Goal: Navigation & Orientation: Find specific page/section

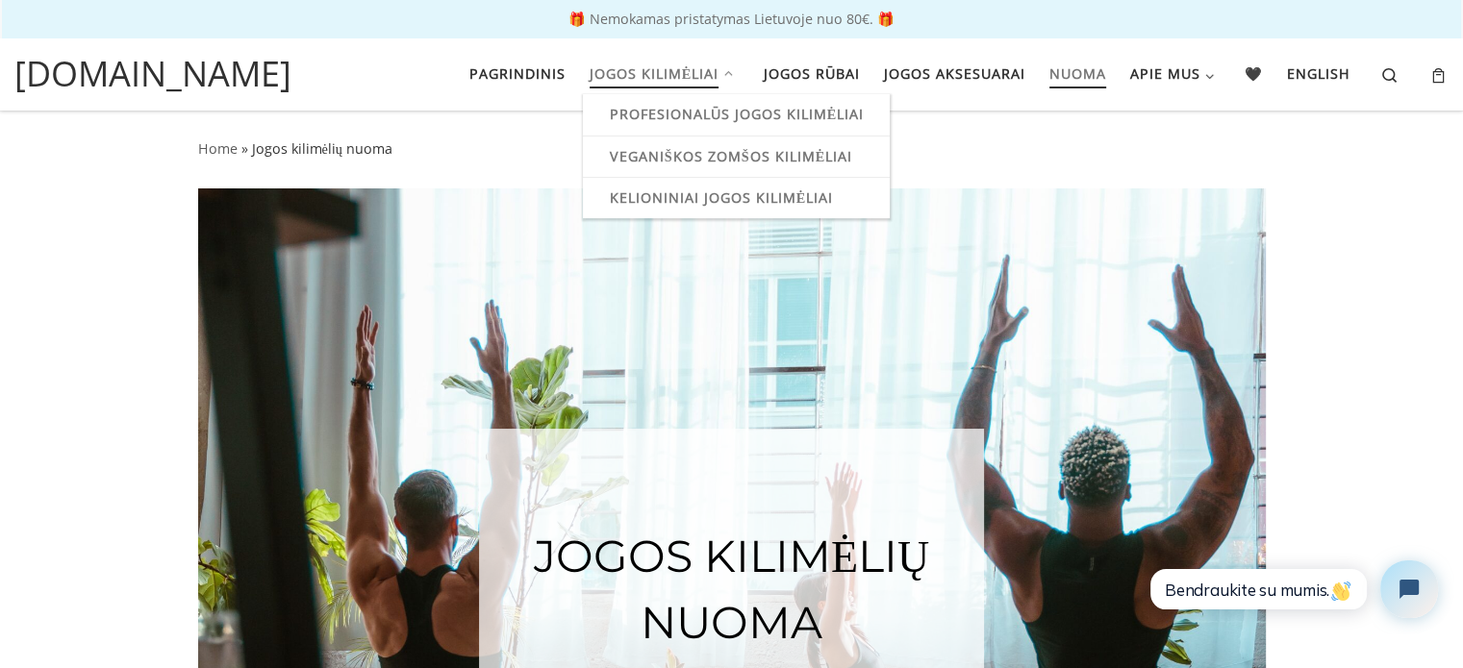
click at [737, 106] on span "Profesionalūs jogos kilimėliai" at bounding box center [737, 112] width 255 height 36
